Goal: Task Accomplishment & Management: Manage account settings

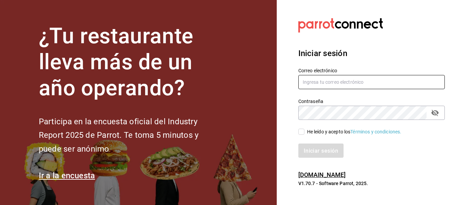
type input "animal.puebla@grupocosteno.com"
click at [304, 83] on input "animal.puebla@grupocosteno.com" at bounding box center [371, 82] width 147 height 14
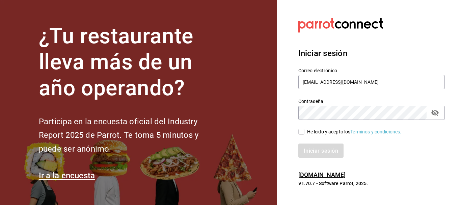
click at [300, 129] on input "He leído y acepto los Términos y condiciones." at bounding box center [301, 132] width 6 height 6
checkbox input "true"
click at [304, 155] on button "Iniciar sesión" at bounding box center [321, 151] width 46 height 14
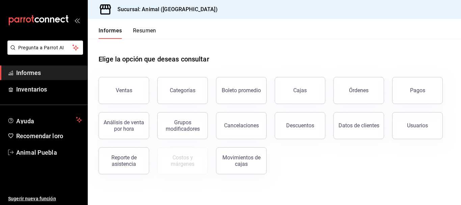
click at [298, 53] on div "Elige la opción que deseas consultar" at bounding box center [275, 54] width 352 height 30
